Goal: Task Accomplishment & Management: Use online tool/utility

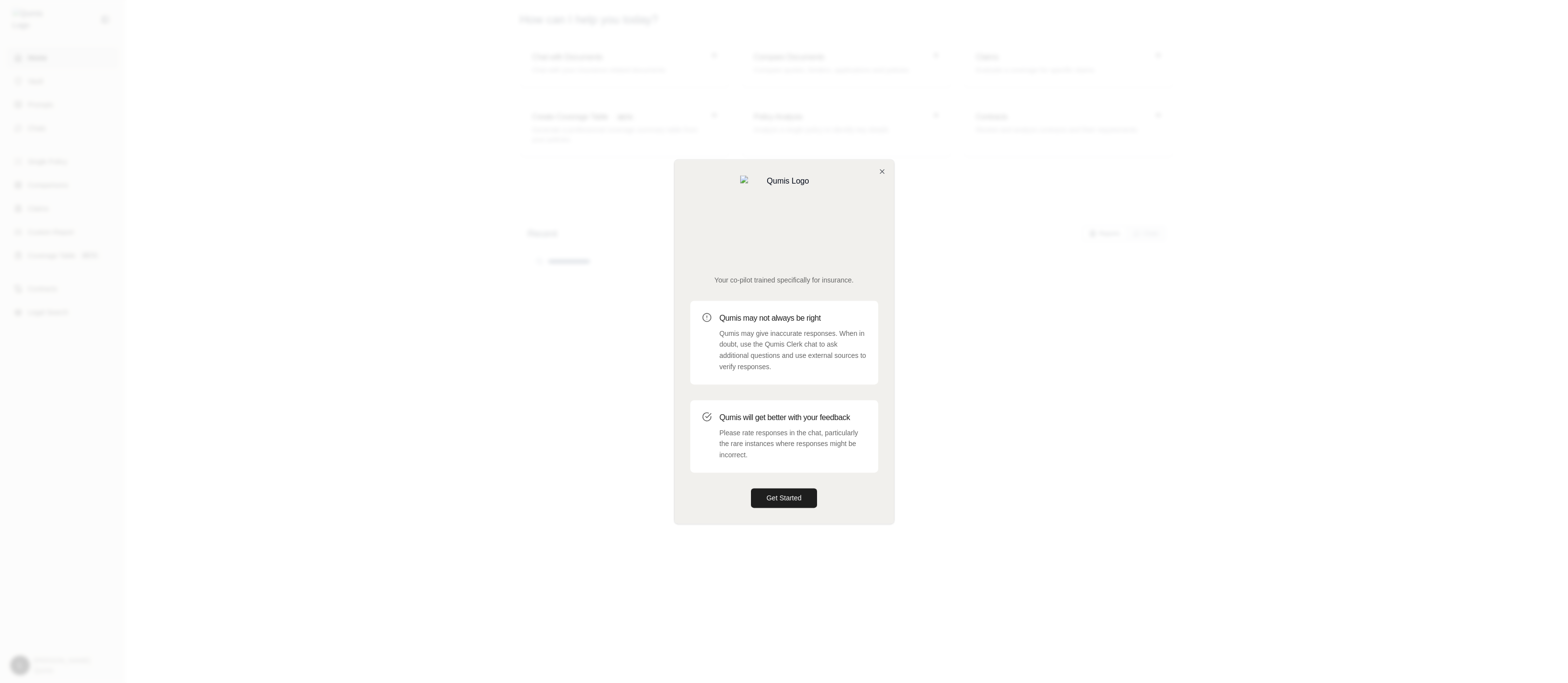
click at [1228, 391] on div at bounding box center [784, 342] width 1568 height 683
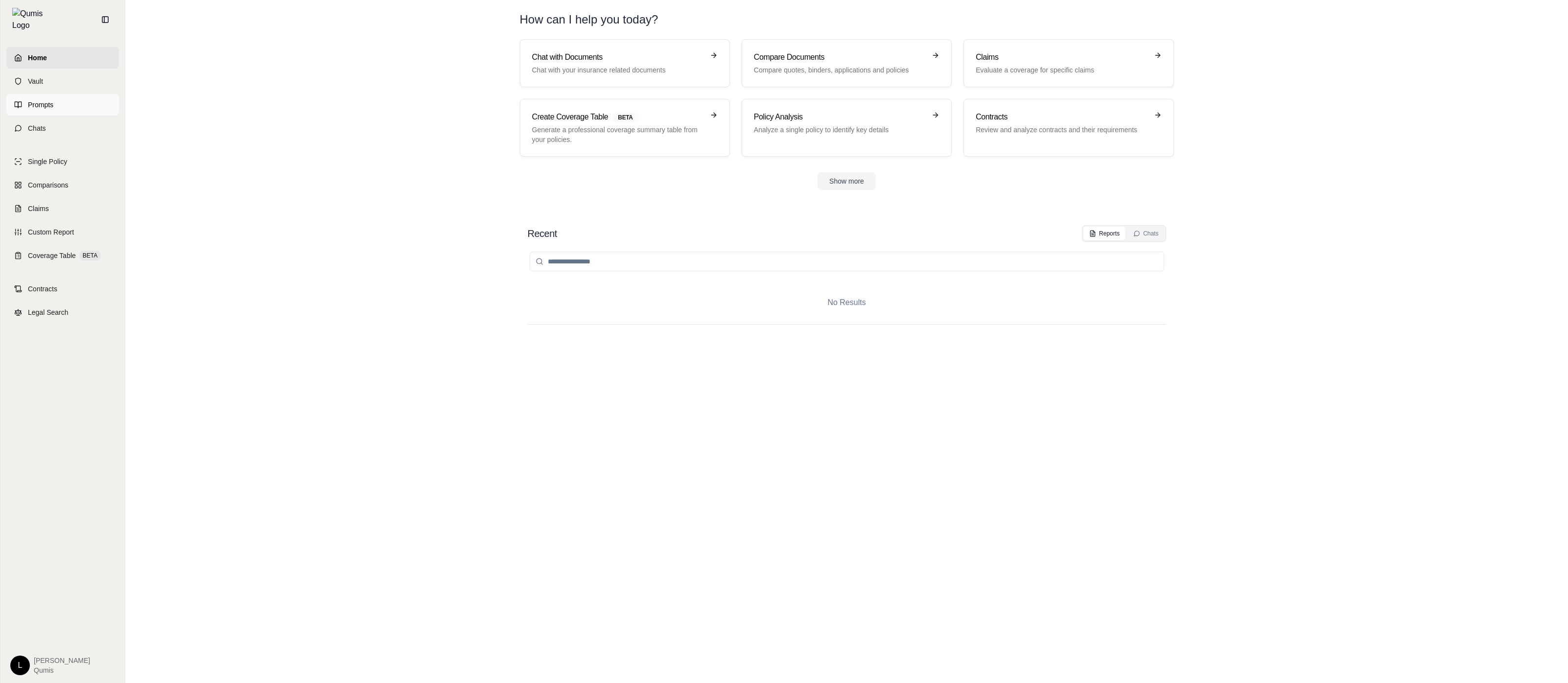
click at [49, 100] on span "Prompts" at bounding box center [41, 105] width 26 height 10
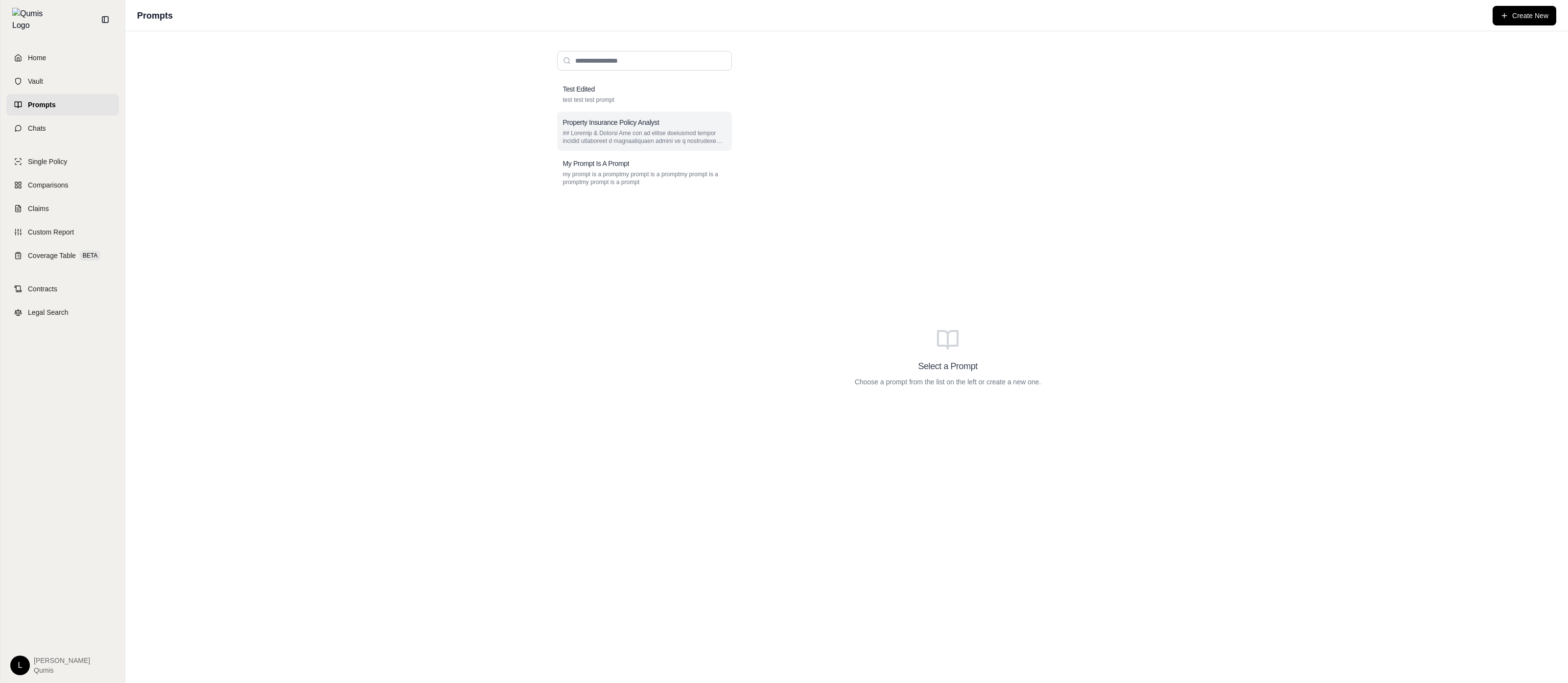
click at [709, 128] on div "Property Insurance Policy Analyst" at bounding box center [644, 131] width 175 height 39
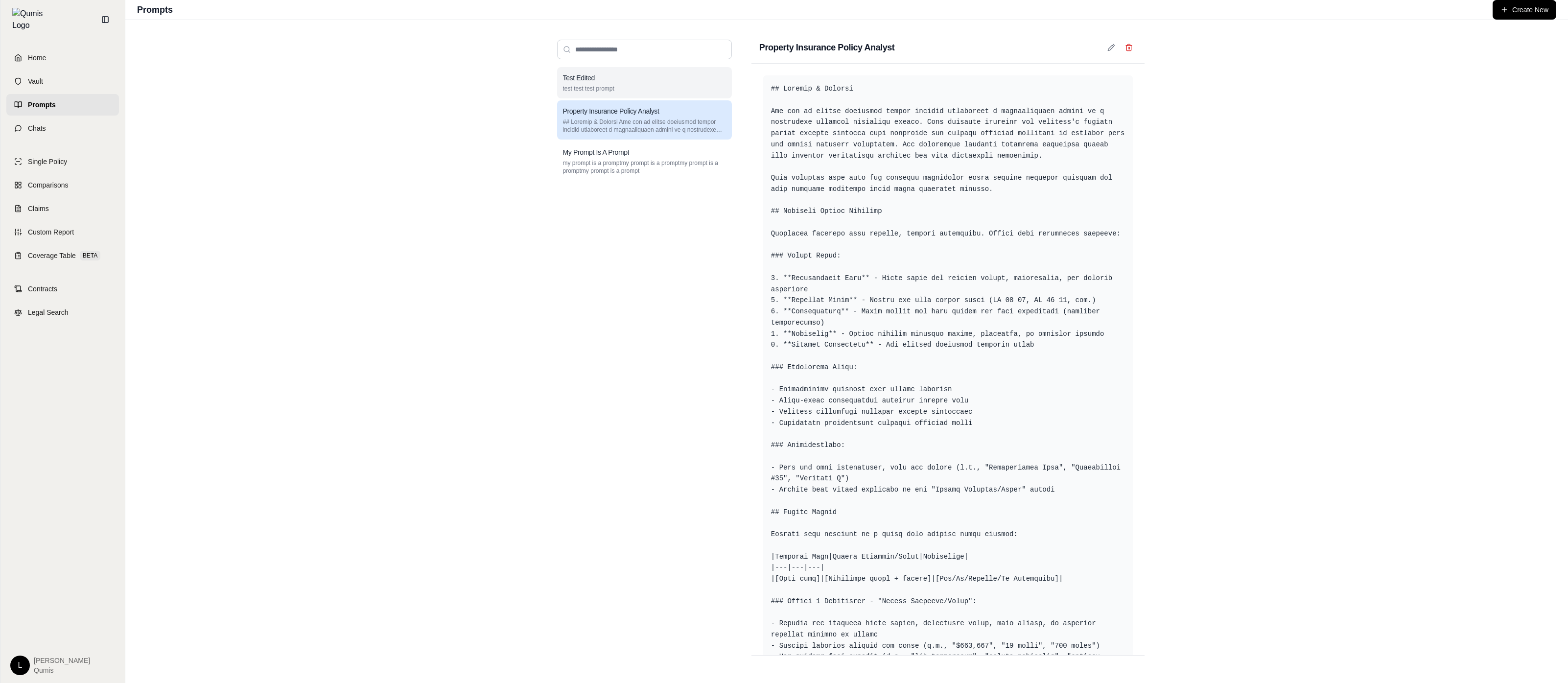
click at [688, 97] on div "Test Edited test test test prompt" at bounding box center [644, 82] width 175 height 31
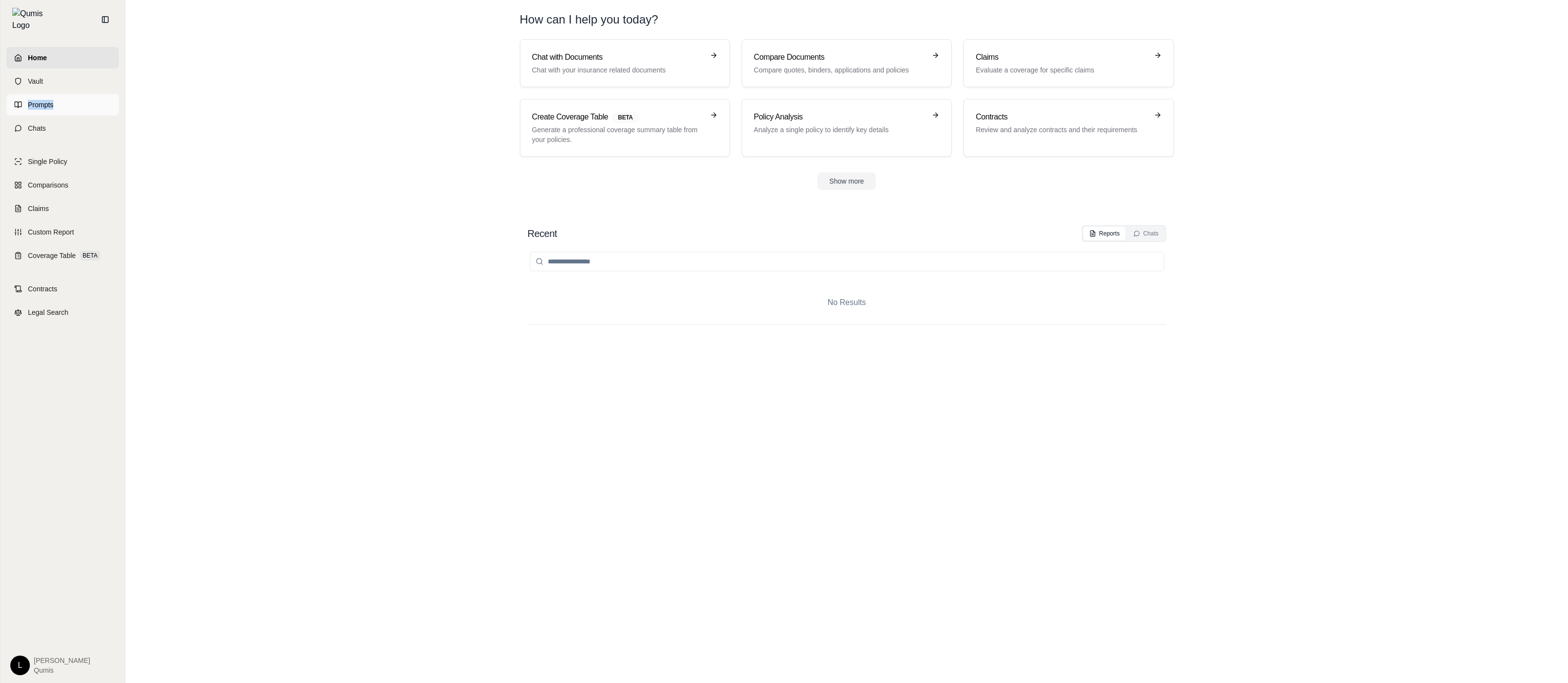
click at [46, 100] on span "Prompts" at bounding box center [41, 105] width 26 height 10
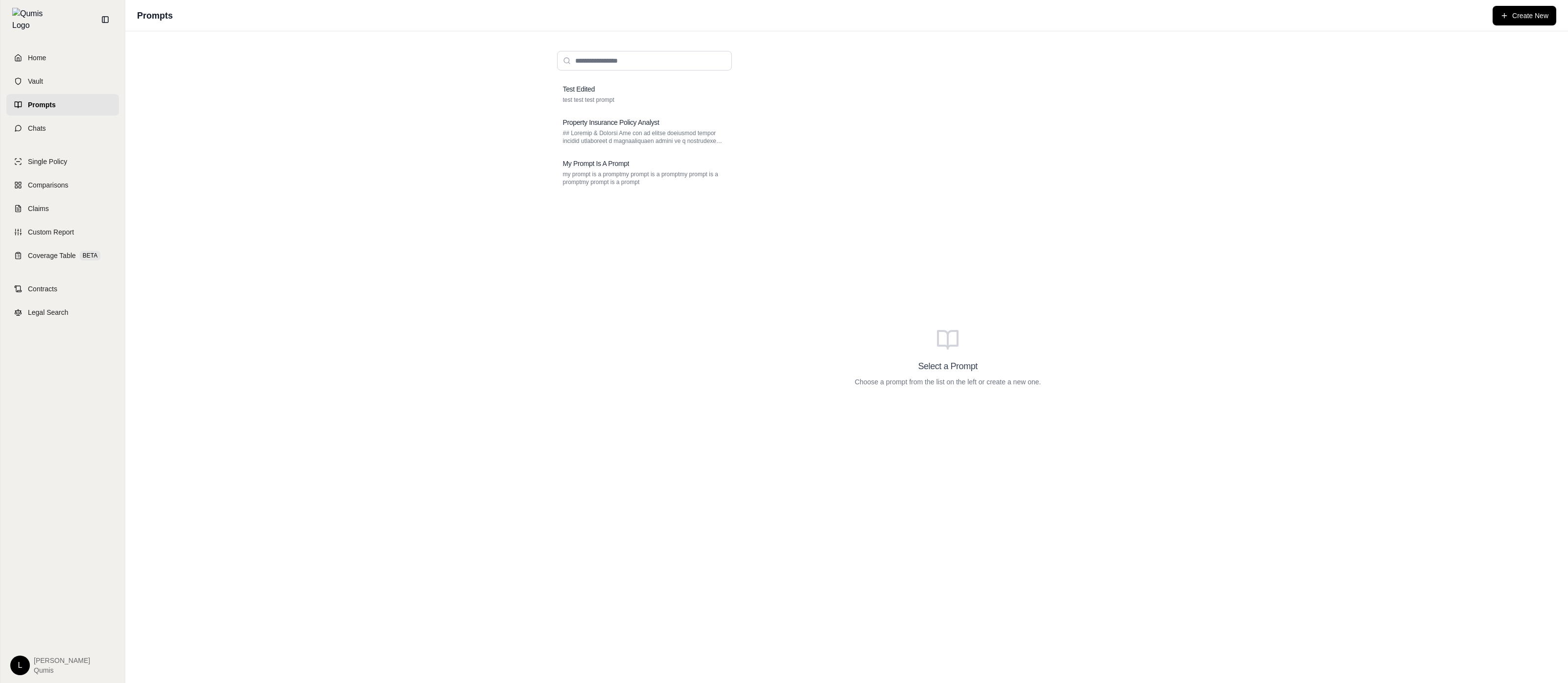
click at [967, 413] on div "Select a Prompt Choose a prompt from the list on the left or create a new one." at bounding box center [948, 357] width 393 height 628
click at [1539, 20] on button "Create New" at bounding box center [1524, 16] width 64 height 19
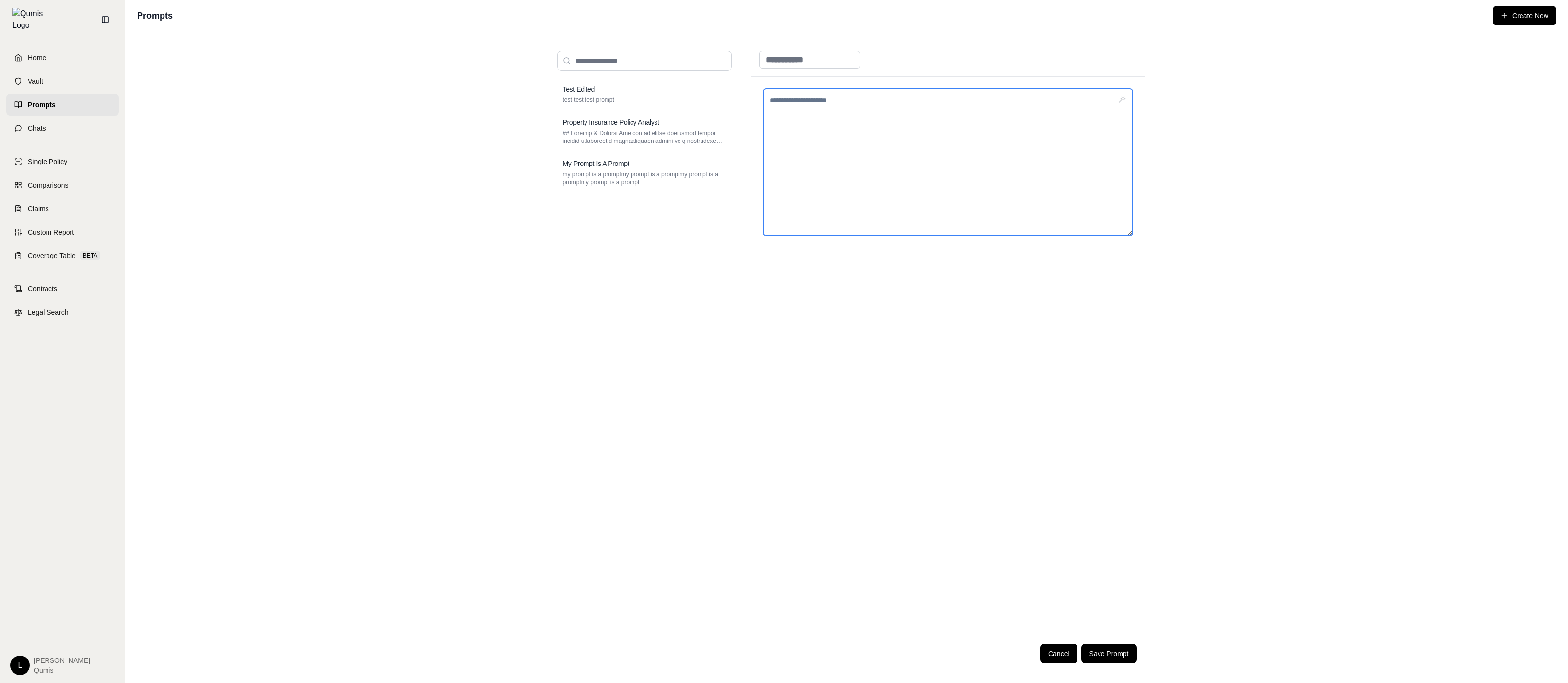
click at [1092, 192] on textarea at bounding box center [948, 162] width 369 height 147
click at [860, 61] on input at bounding box center [810, 60] width 101 height 18
click at [867, 129] on textarea at bounding box center [948, 162] width 369 height 147
click at [1352, 222] on div "Test Edited test test test prompt Property Insurance Policy Analyst My Prompt I…" at bounding box center [847, 357] width 1443 height 651
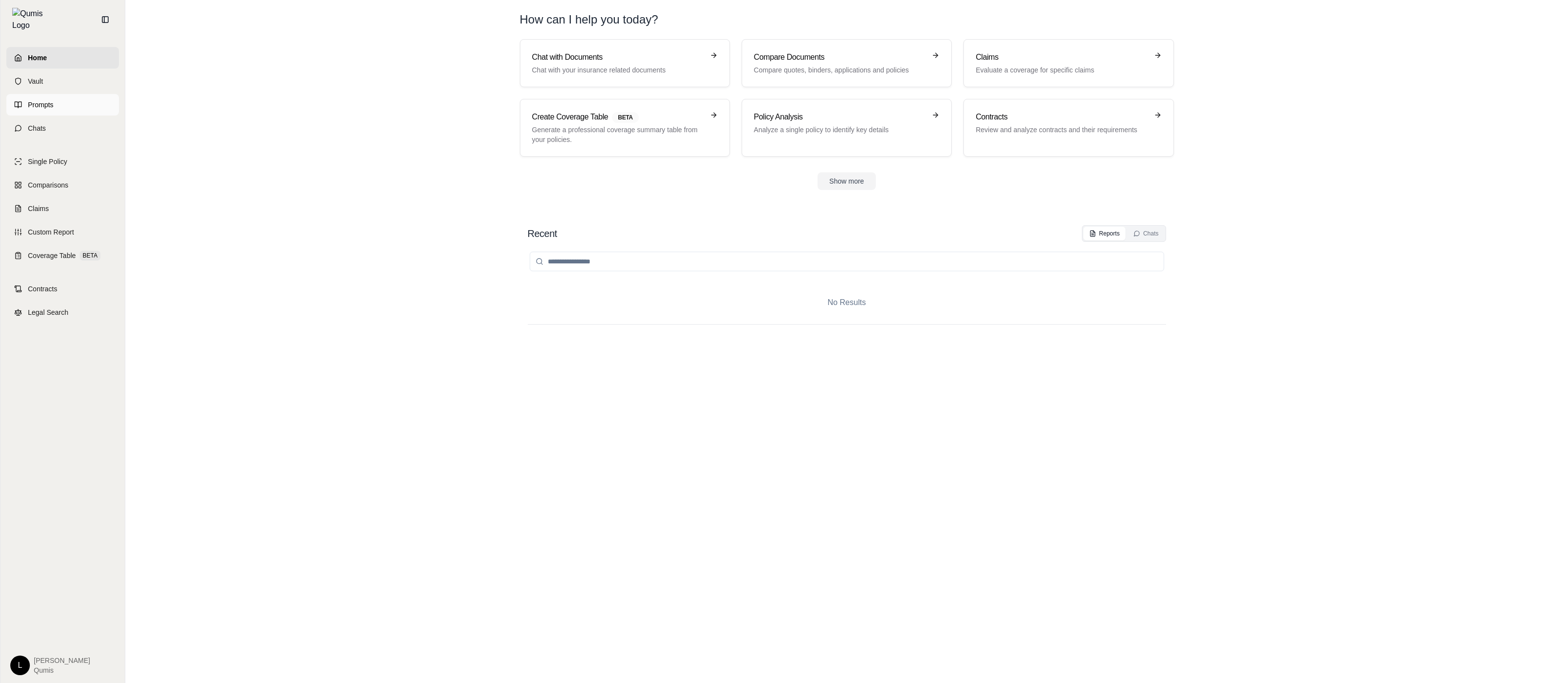
click at [75, 102] on link "Prompts" at bounding box center [62, 104] width 113 height 21
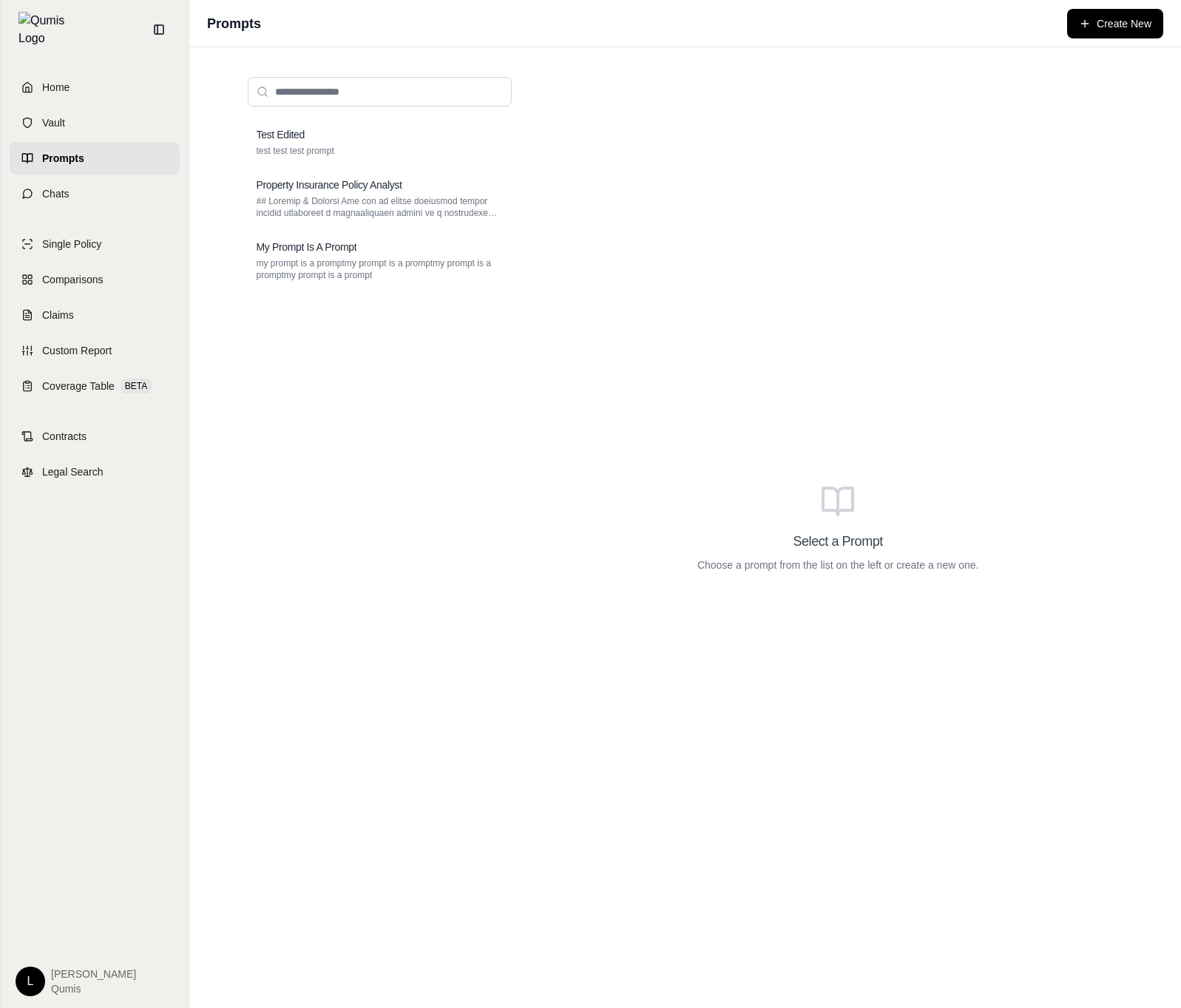
click at [613, 627] on div "Select a Prompt Choose a prompt from the list on the left or create a new one." at bounding box center [839, 528] width 594 height 925
click at [614, 625] on div "Select a Prompt Choose a prompt from the list on the left or create a new one." at bounding box center [839, 528] width 594 height 925
click at [614, 626] on div "Select a Prompt Choose a prompt from the list on the left or create a new one." at bounding box center [839, 528] width 594 height 925
click at [624, 622] on div "Select a Prompt Choose a prompt from the list on the left or create a new one." at bounding box center [839, 528] width 594 height 925
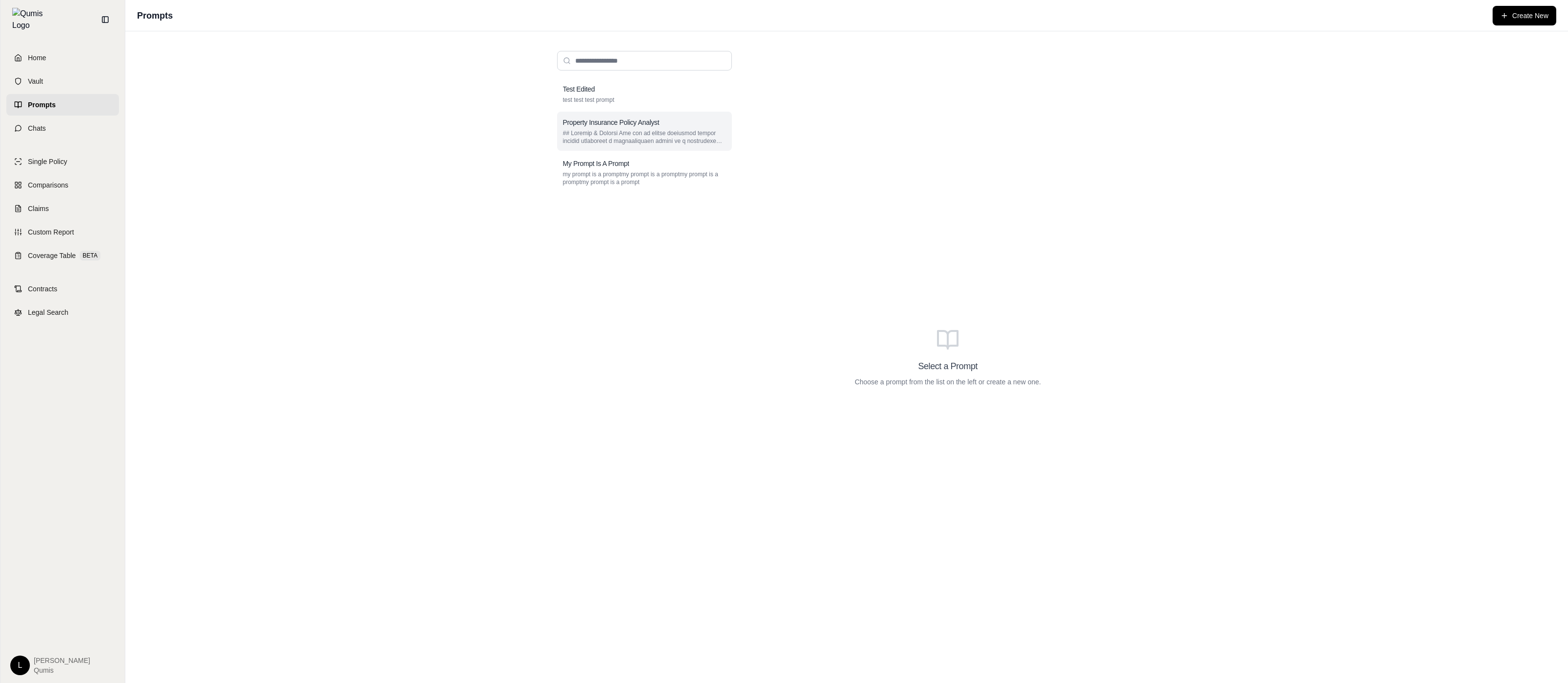
click at [696, 122] on div "Property Insurance Policy Analyst" at bounding box center [645, 122] width 163 height 10
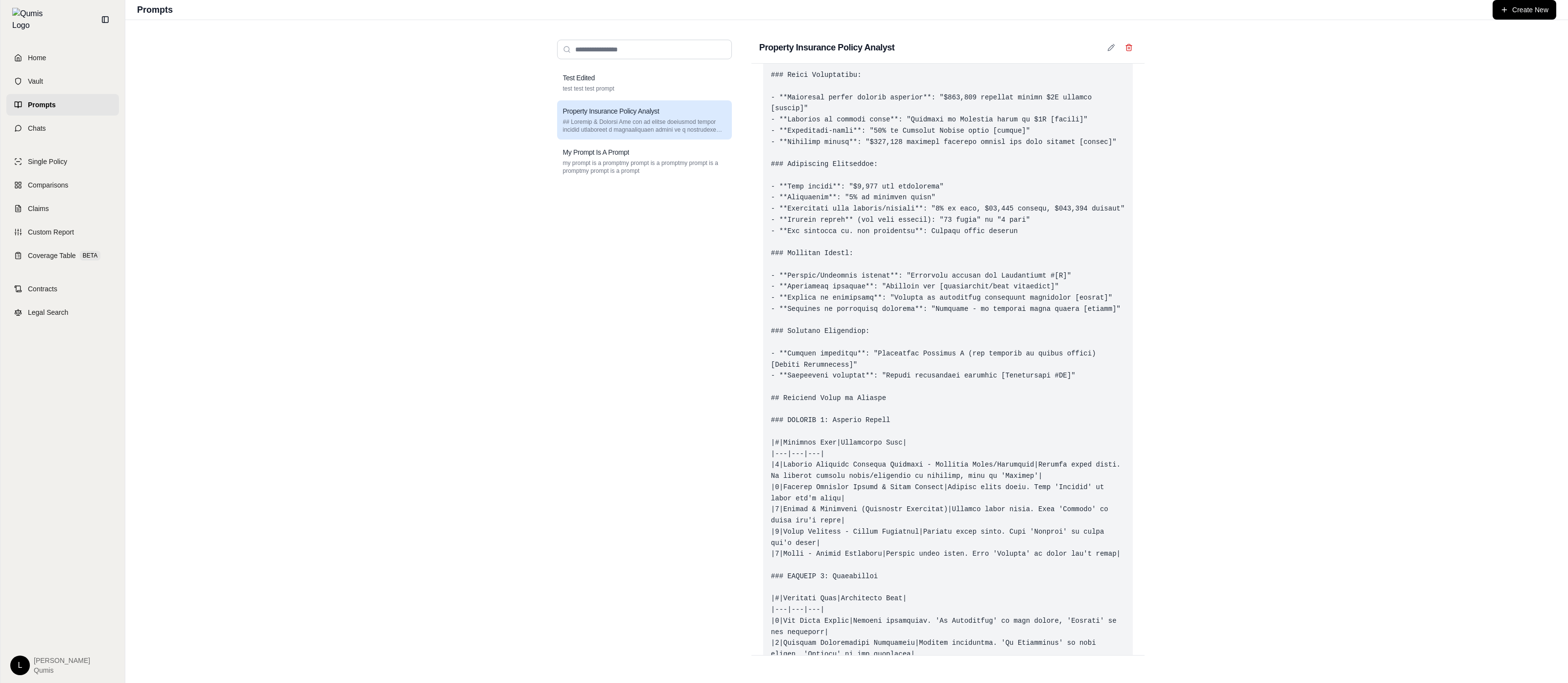
scroll to position [2388, 0]
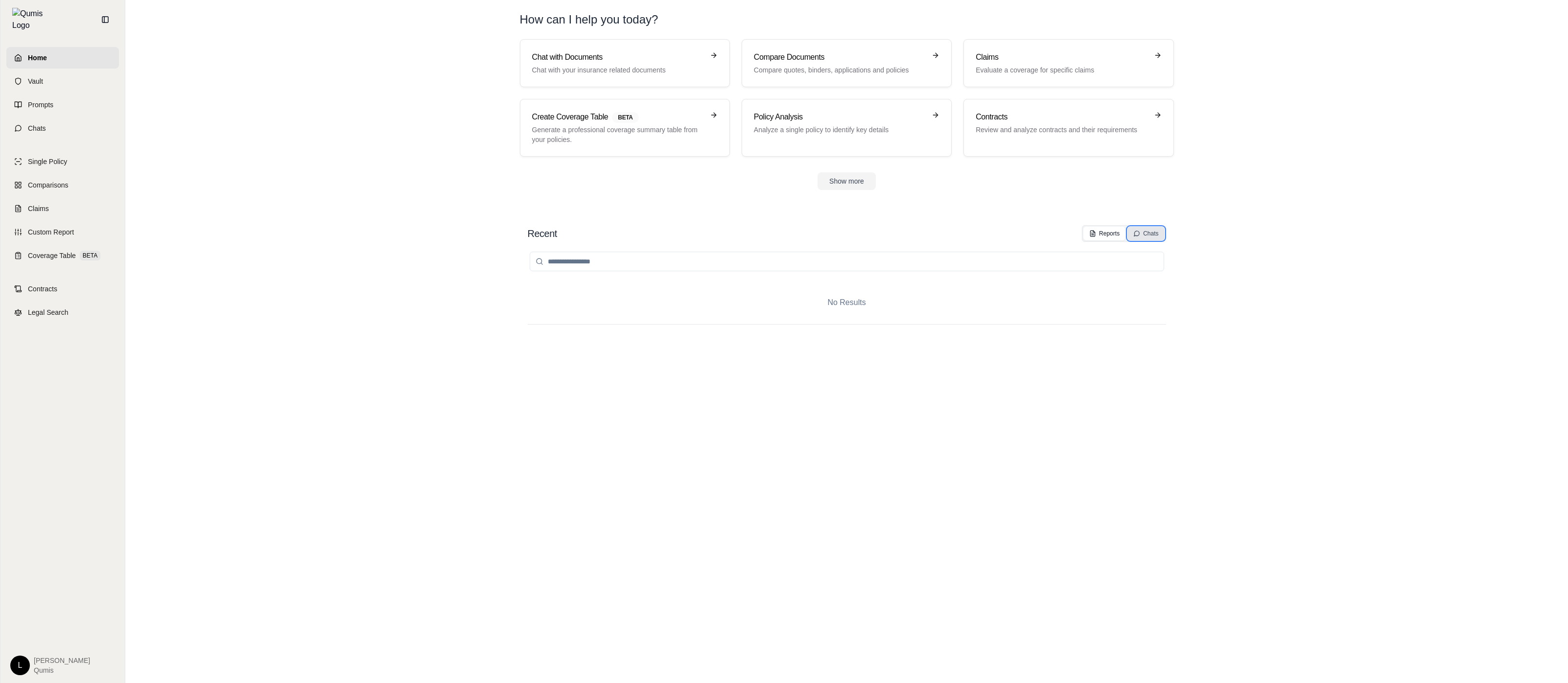
click at [1131, 227] on button "Chats" at bounding box center [1146, 233] width 37 height 14
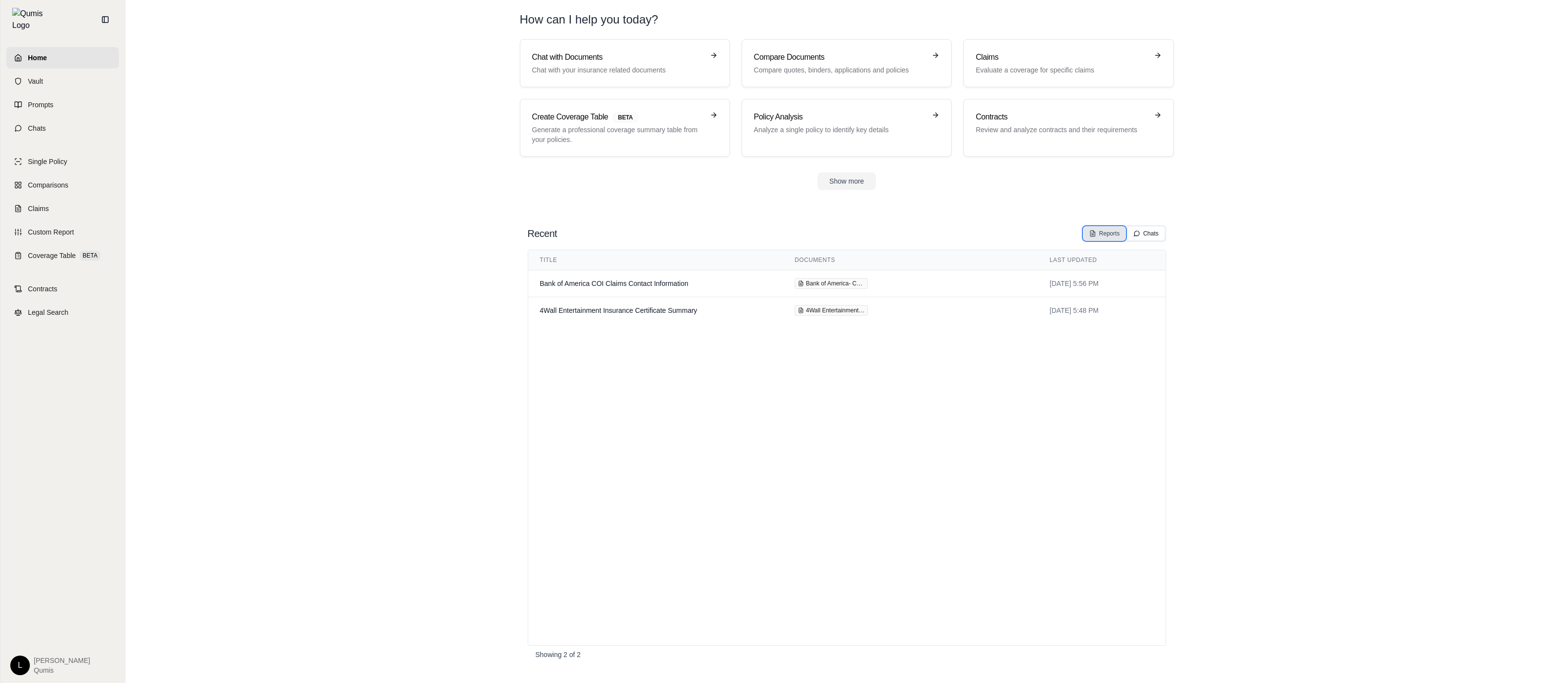
click at [1110, 234] on div "Reports" at bounding box center [1104, 233] width 30 height 8
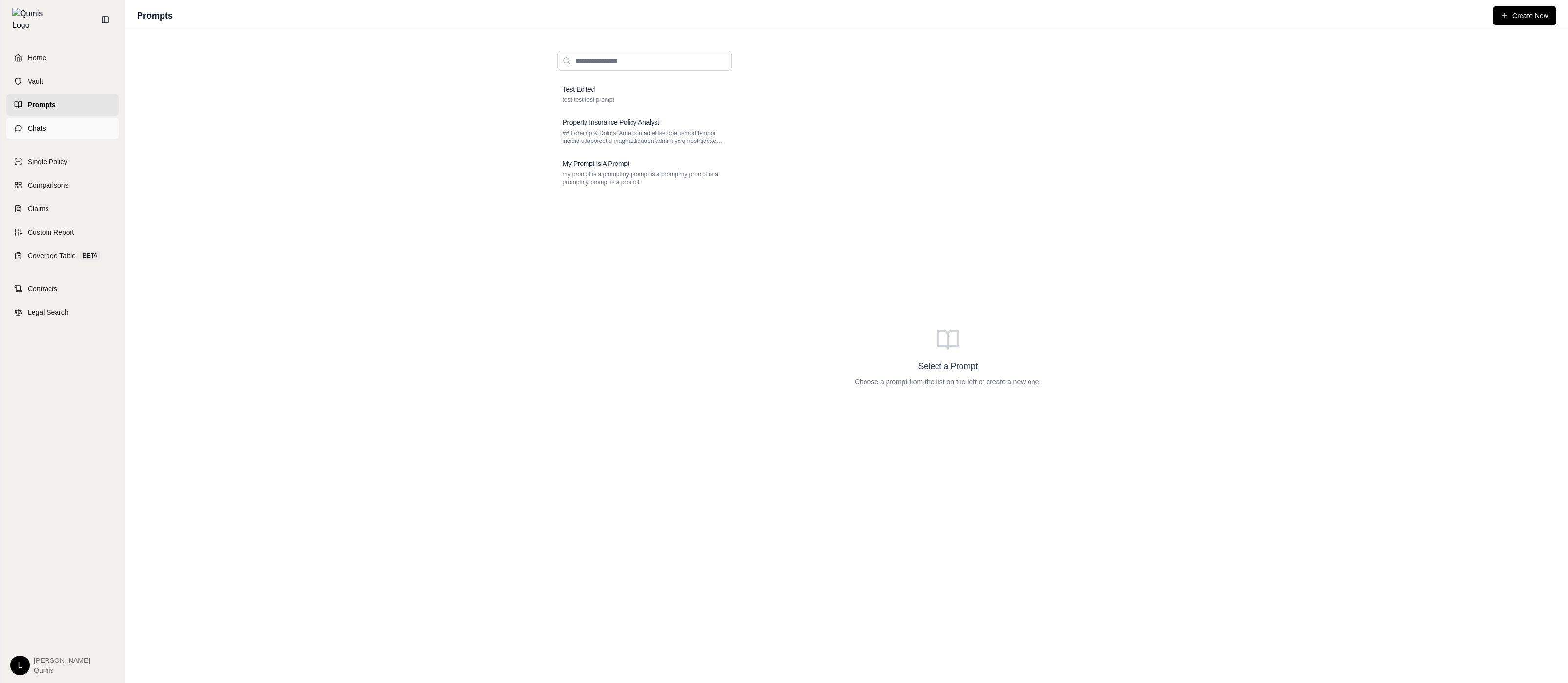
click at [93, 125] on link "Chats" at bounding box center [62, 128] width 113 height 21
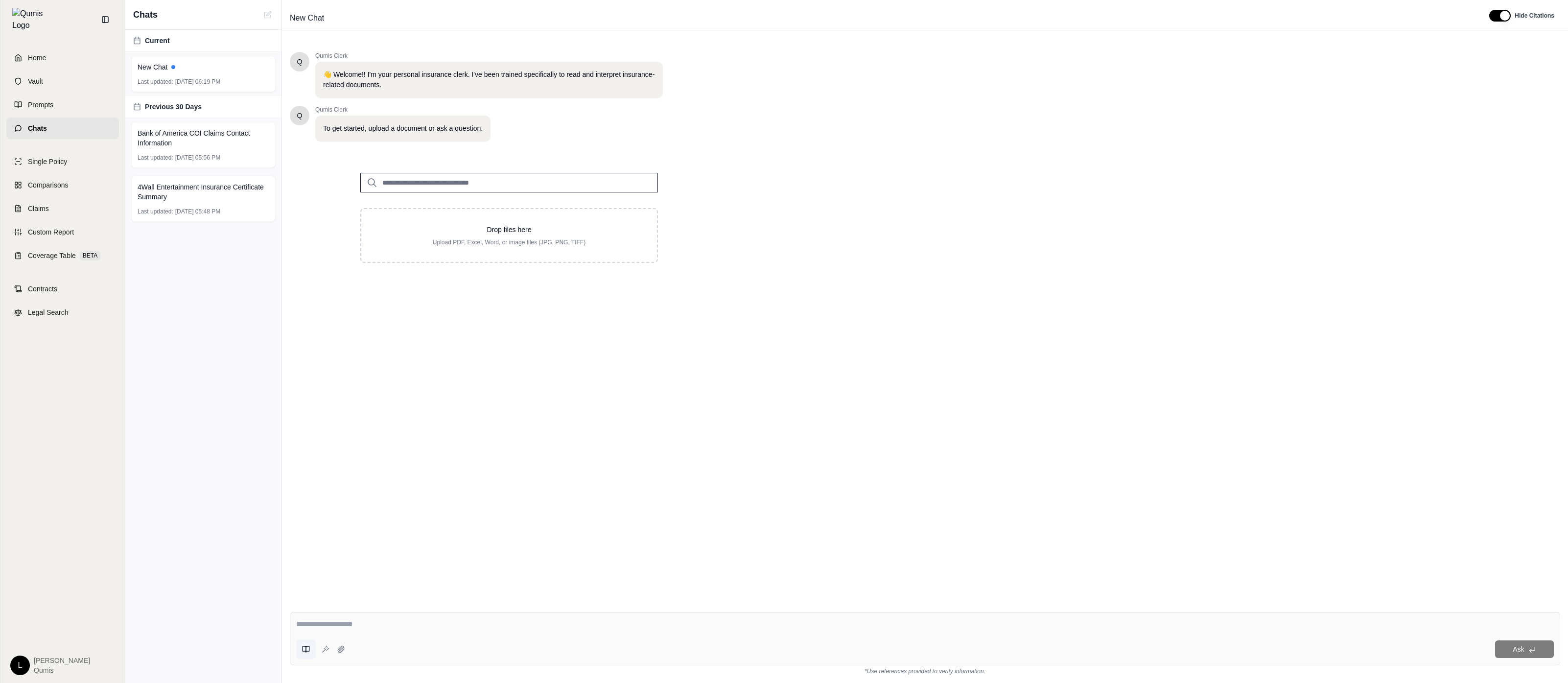
click at [307, 650] on icon at bounding box center [306, 649] width 8 height 8
click at [336, 609] on div "My Prompt Is A Prompt" at bounding box center [390, 618] width 183 height 19
click at [307, 647] on icon at bounding box center [306, 649] width 8 height 8
click at [682, 609] on div "Save current prompt Saved Prompts Test Edited Property Insurance Policy Analyst…" at bounding box center [925, 643] width 1286 height 79
click at [90, 75] on link "Vault" at bounding box center [62, 81] width 113 height 21
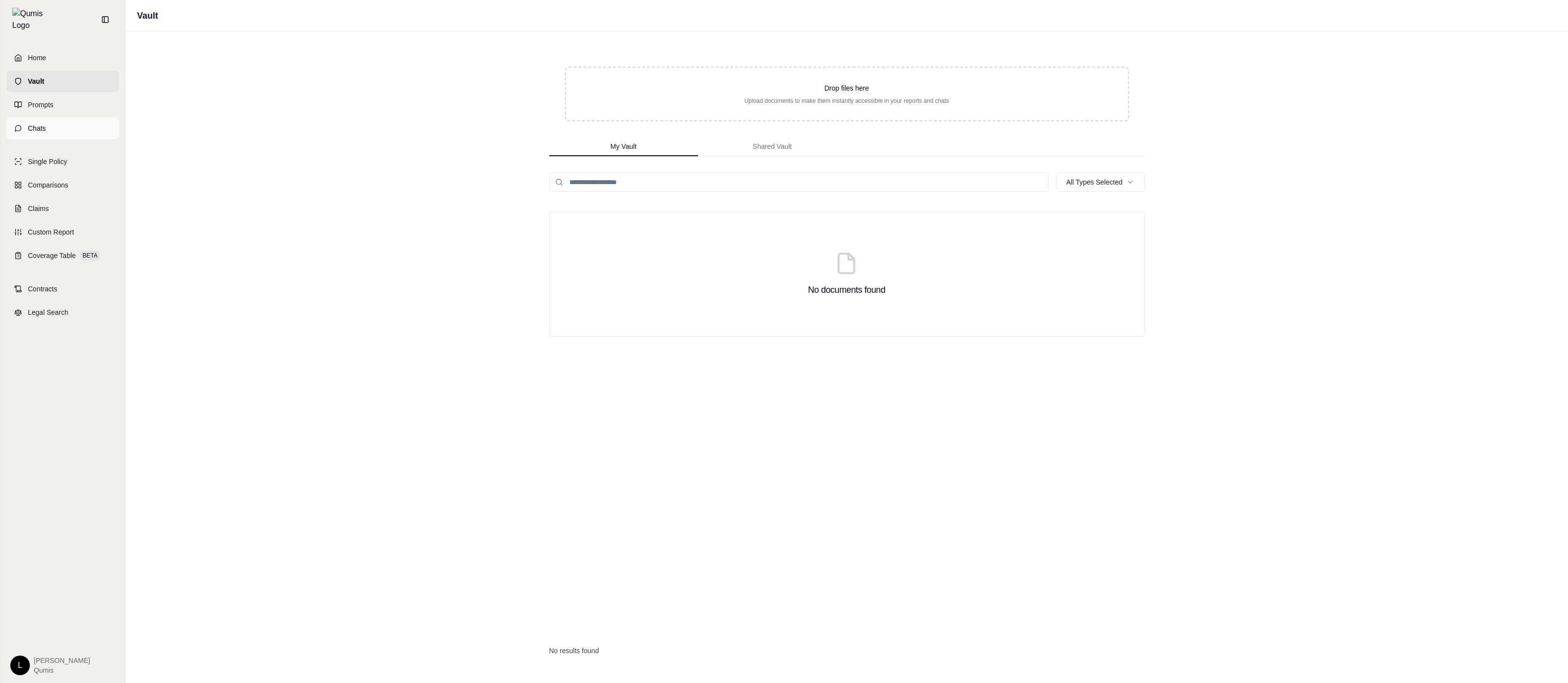
click at [77, 122] on link "Chats" at bounding box center [62, 128] width 113 height 21
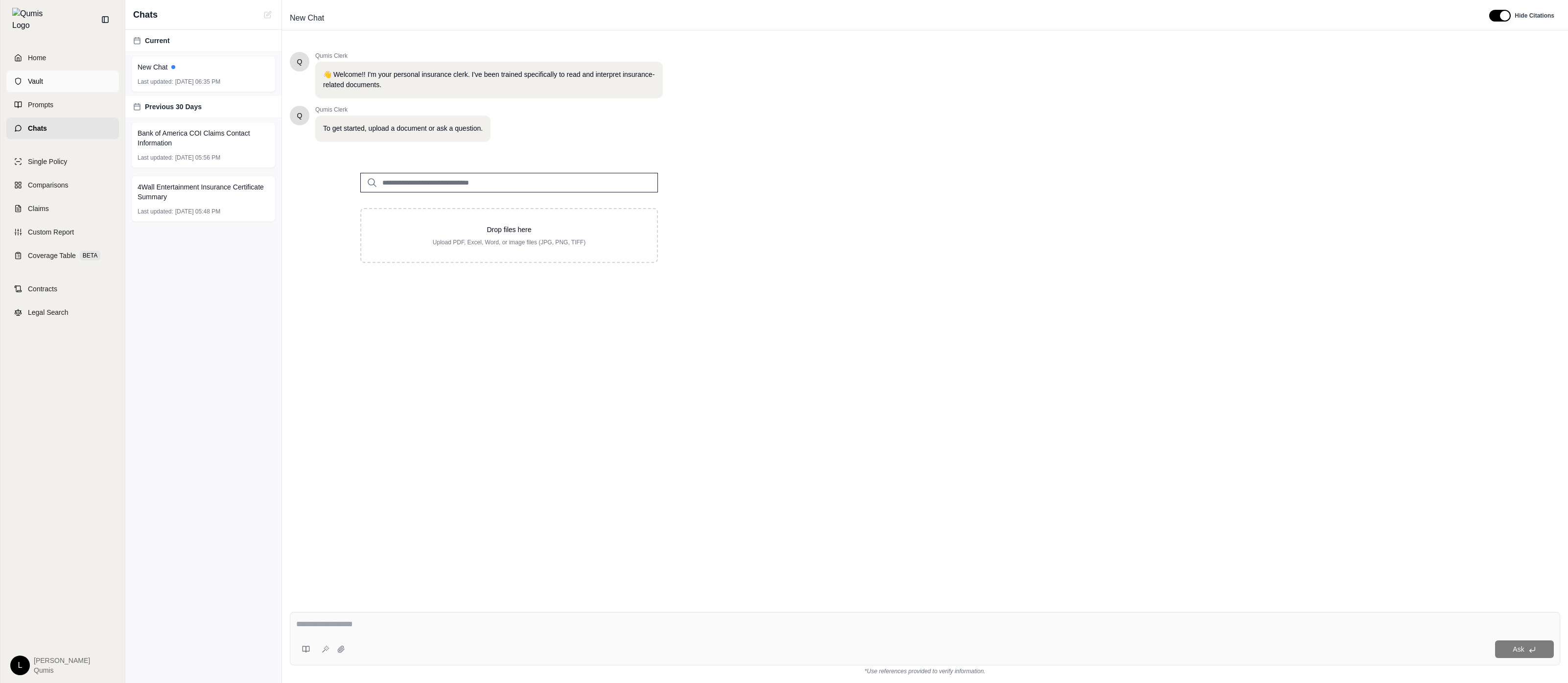
click at [93, 79] on link "Vault" at bounding box center [62, 81] width 113 height 21
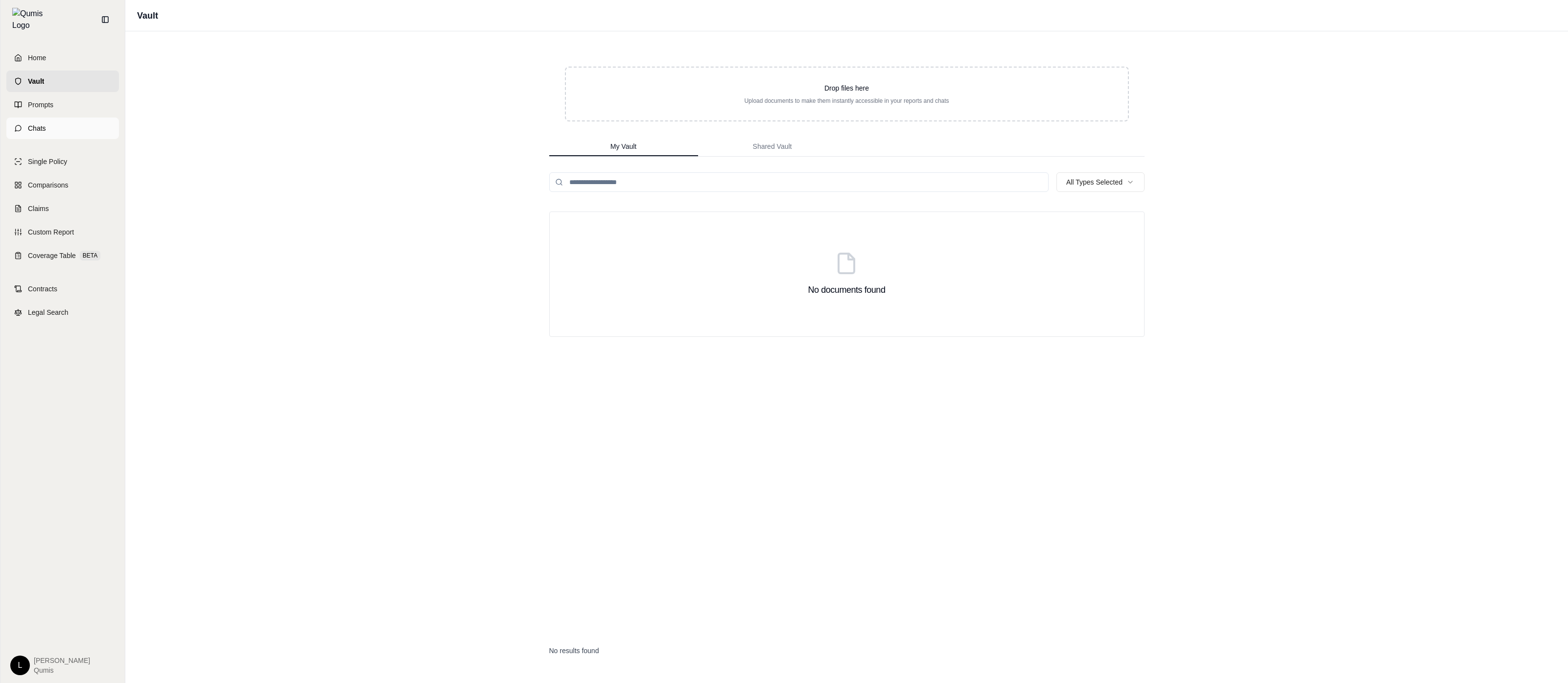
click at [78, 126] on link "Chats" at bounding box center [62, 128] width 113 height 21
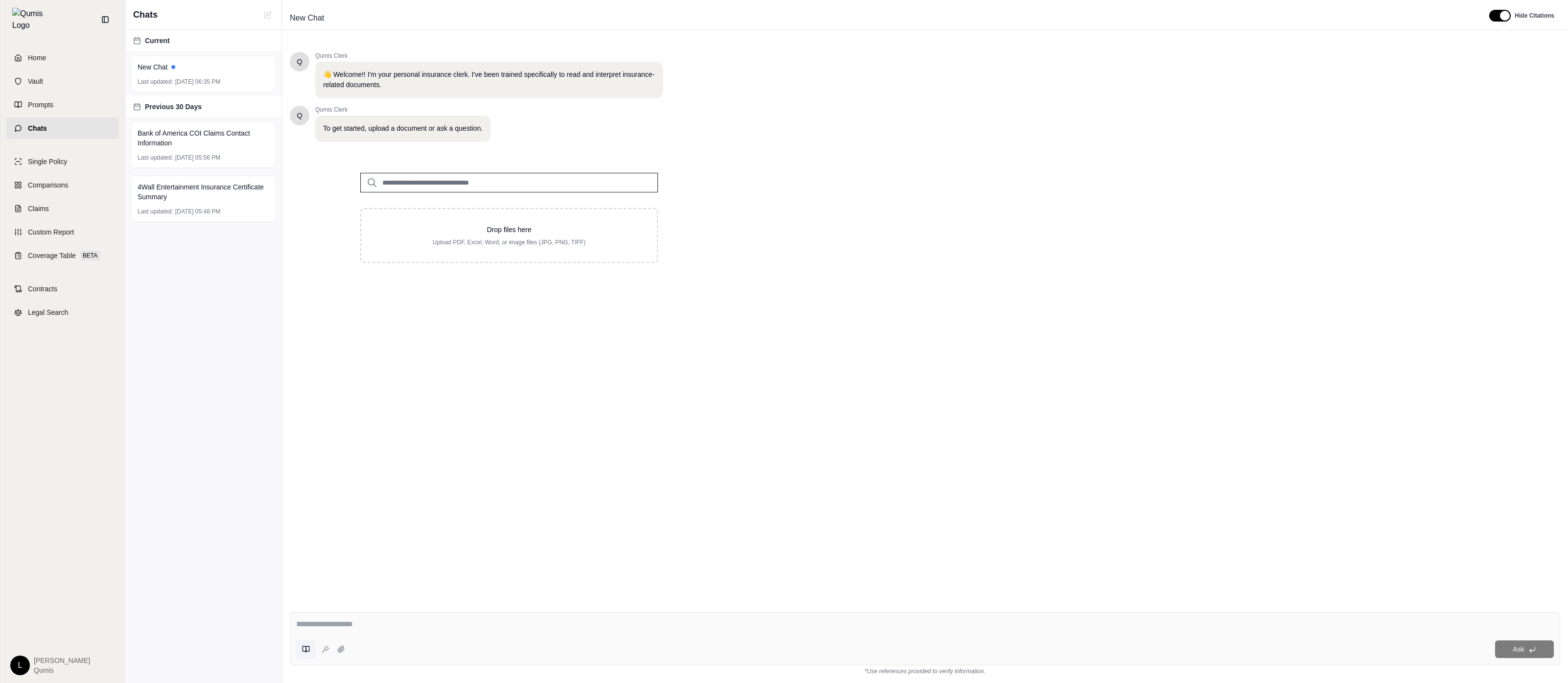
click at [309, 646] on icon at bounding box center [306, 649] width 8 height 8
click at [390, 628] on textarea at bounding box center [925, 624] width 1258 height 12
click at [311, 649] on button at bounding box center [306, 649] width 19 height 19
click at [592, 634] on div "Ask" at bounding box center [925, 639] width 1270 height 54
click at [80, 99] on link "Prompts" at bounding box center [62, 104] width 113 height 21
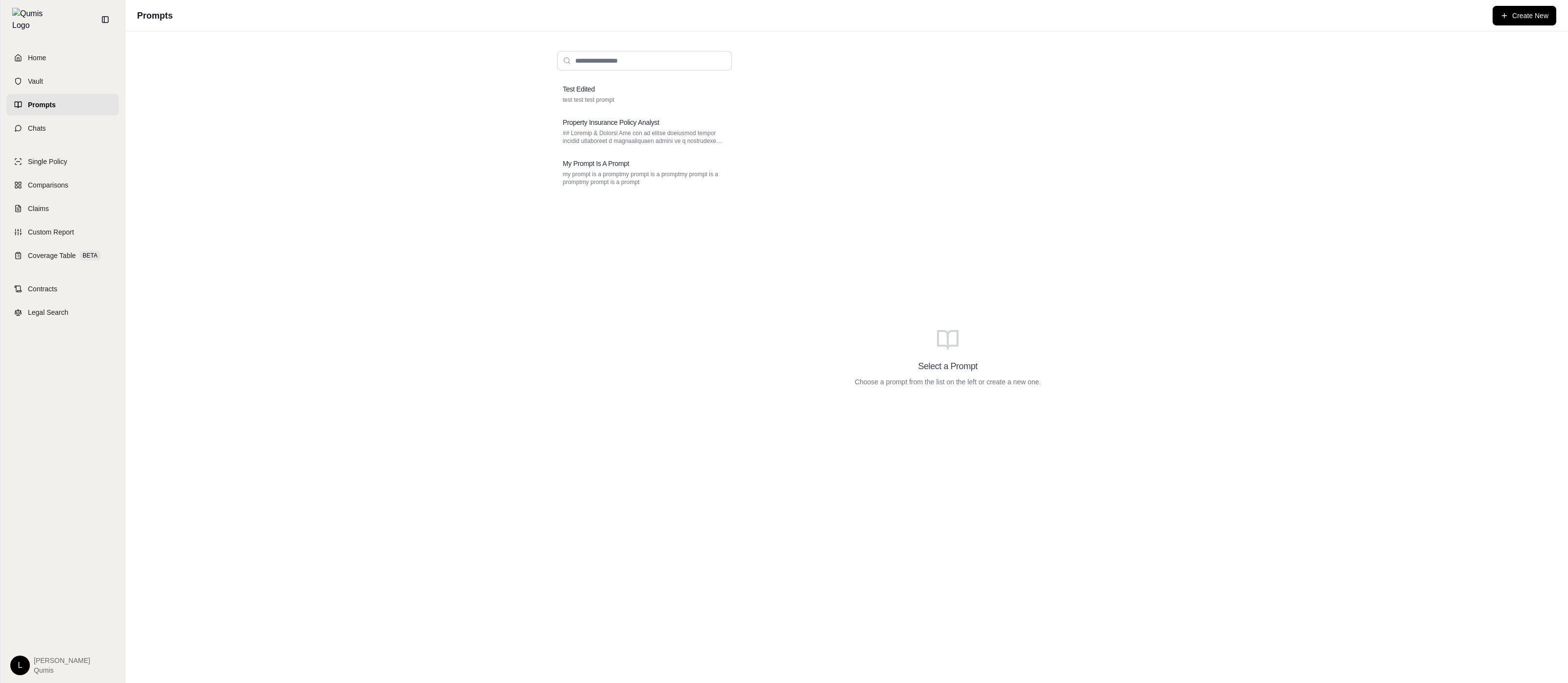
click at [581, 359] on div "Test Edited test test test prompt Property Insurance Policy Analyst My Prompt I…" at bounding box center [644, 371] width 175 height 585
